Goal: Find specific page/section: Find specific page/section

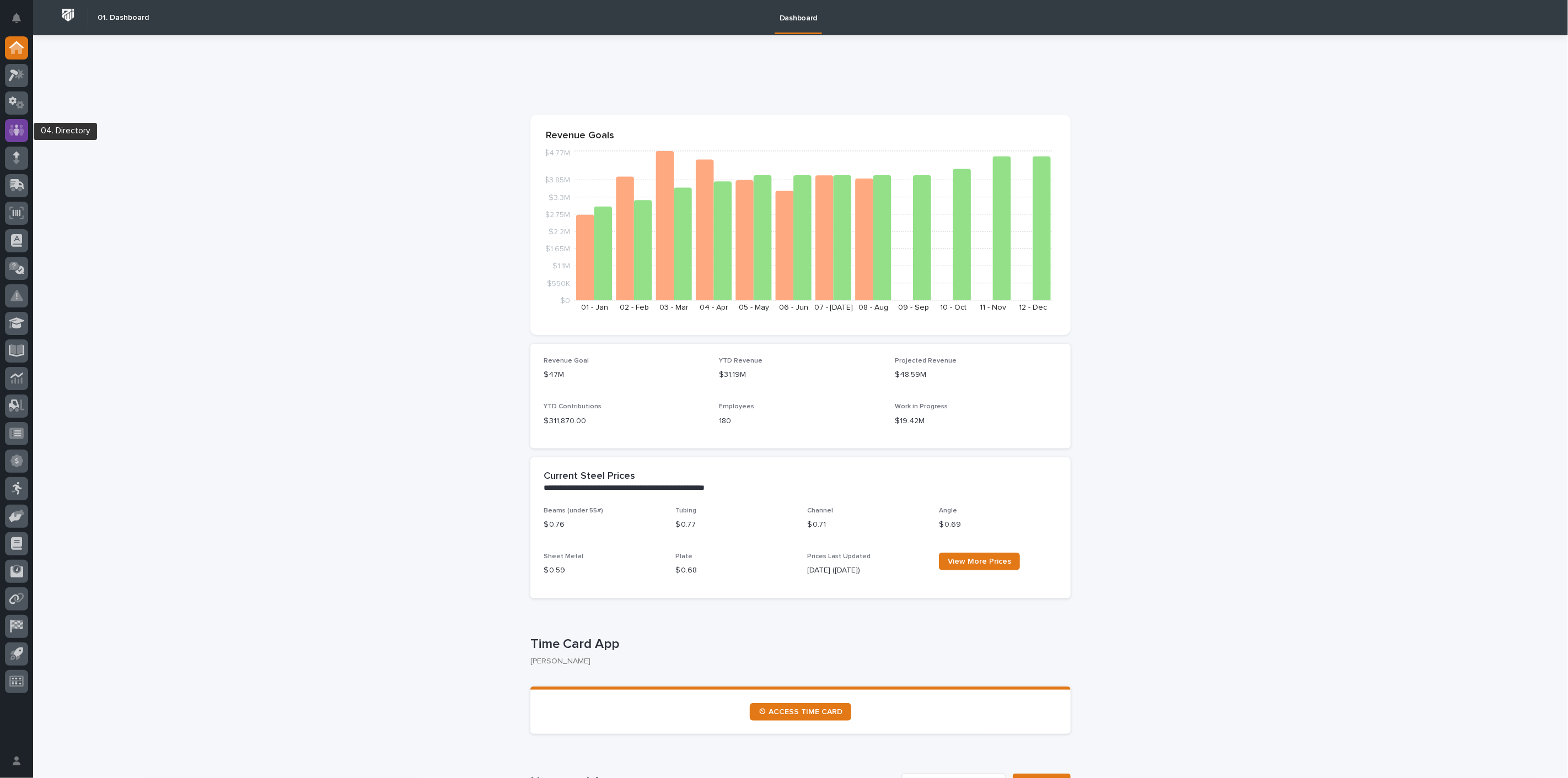
click at [14, 127] on icon at bounding box center [17, 130] width 16 height 12
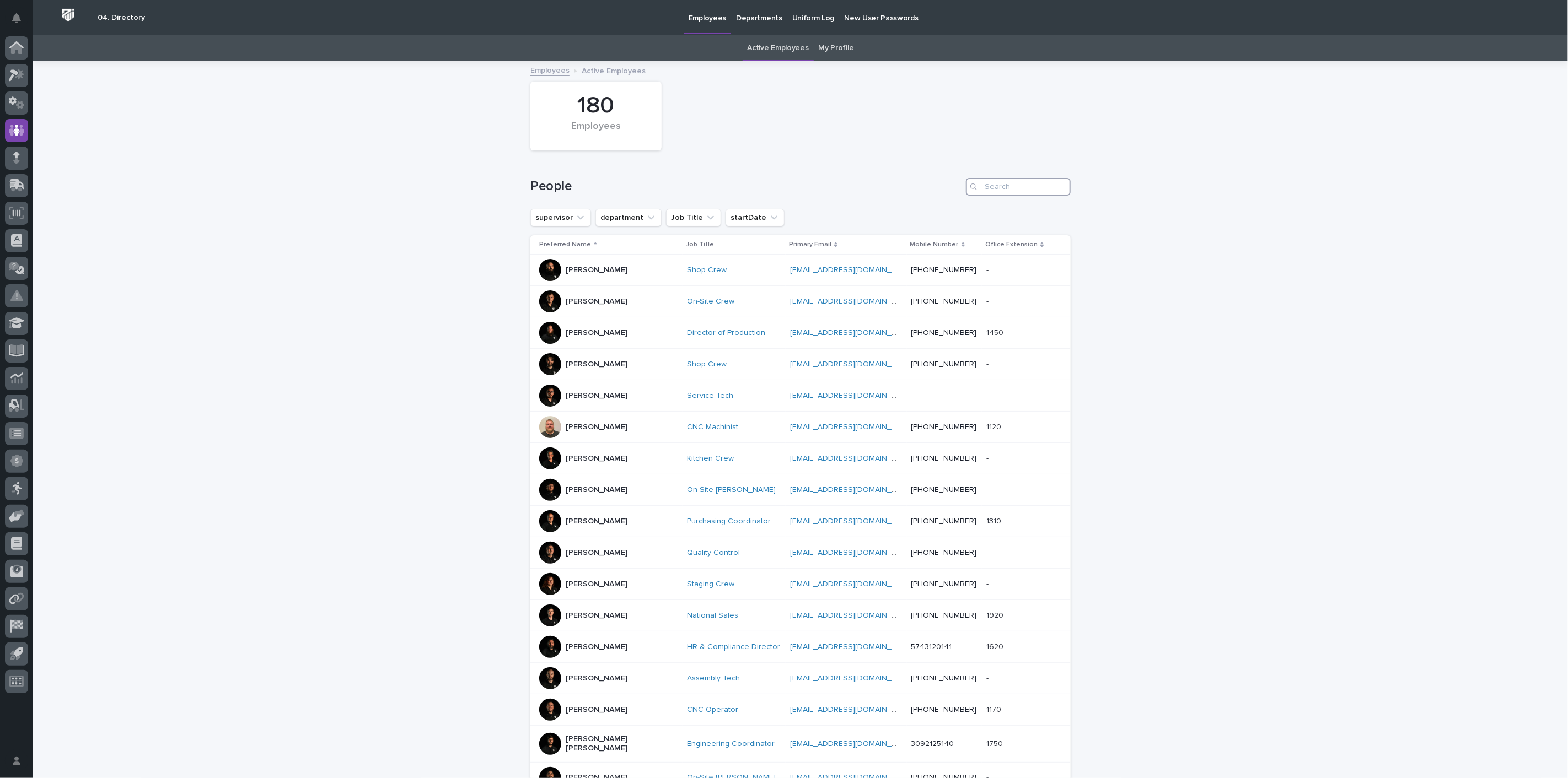
click at [1015, 192] on input "Search" at bounding box center [1018, 186] width 105 height 18
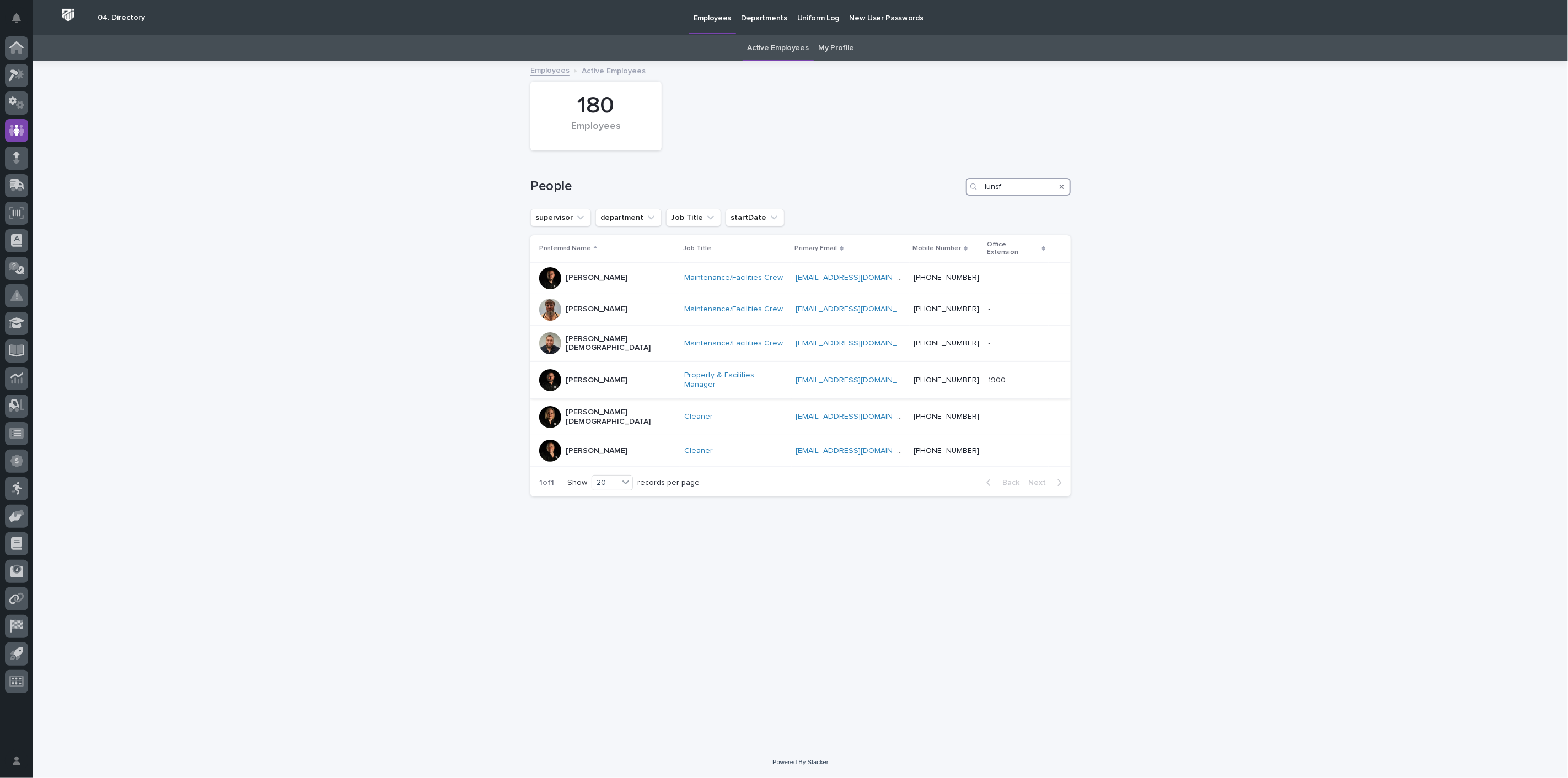
type input "lunsf"
click at [587, 376] on p "[PERSON_NAME]" at bounding box center [596, 381] width 62 height 9
